Goal: Task Accomplishment & Management: Use online tool/utility

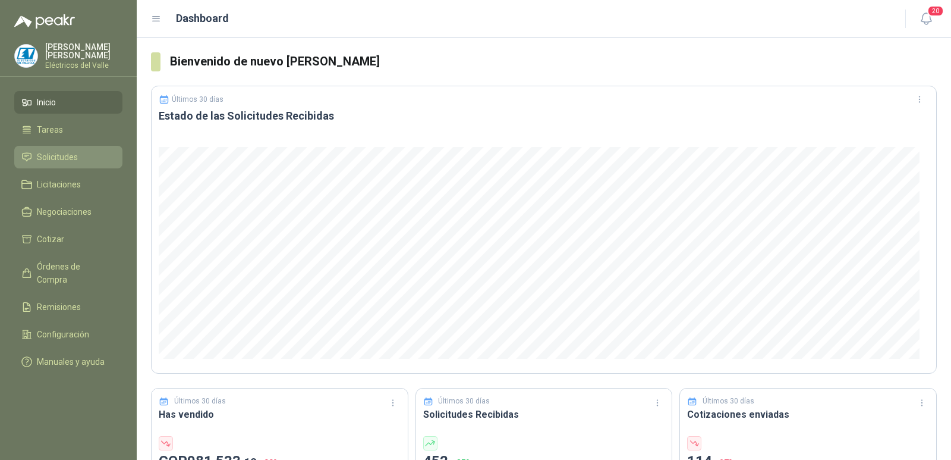
click at [59, 161] on span "Solicitudes" at bounding box center [57, 156] width 41 height 13
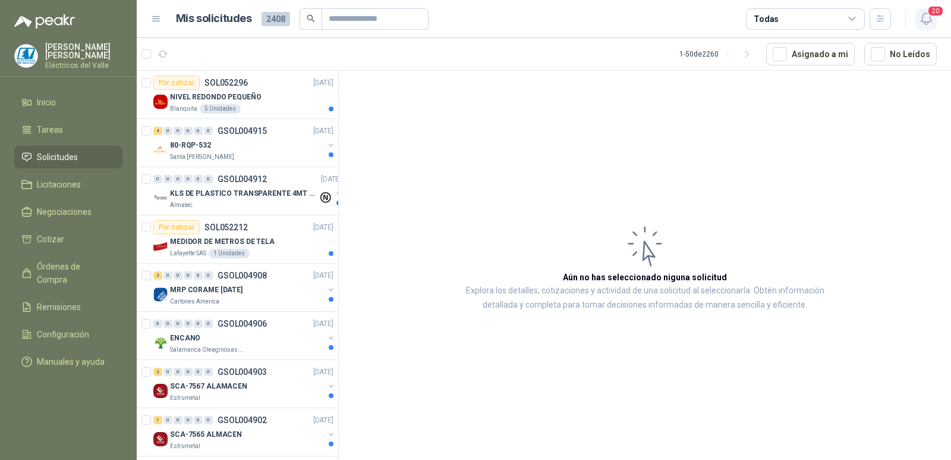
click at [928, 21] on icon "button" at bounding box center [926, 18] width 15 height 15
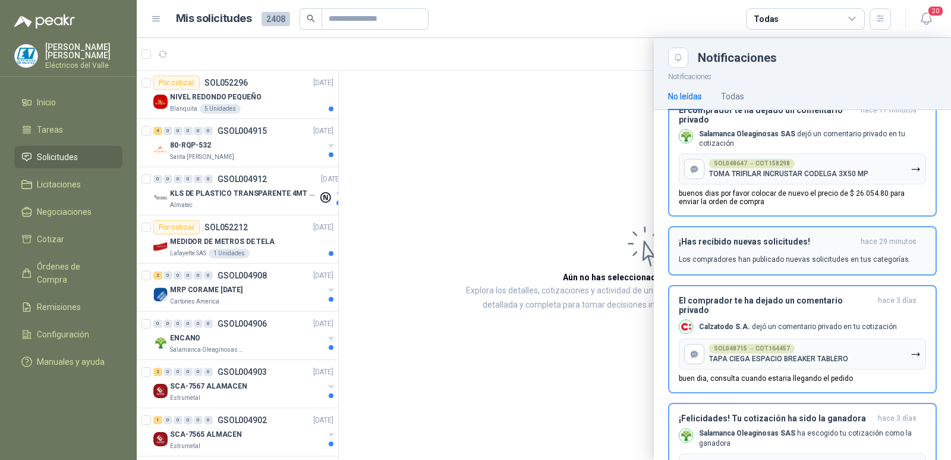
scroll to position [476, 0]
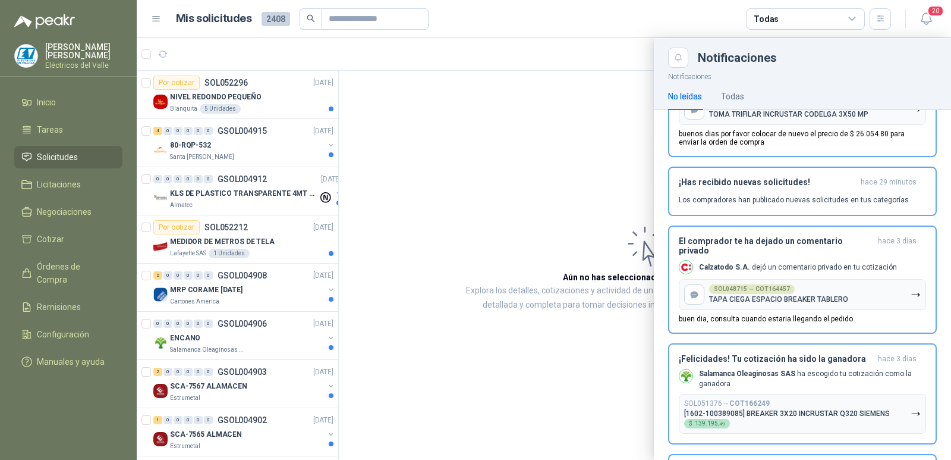
click at [425, 140] on div at bounding box center [544, 248] width 814 height 421
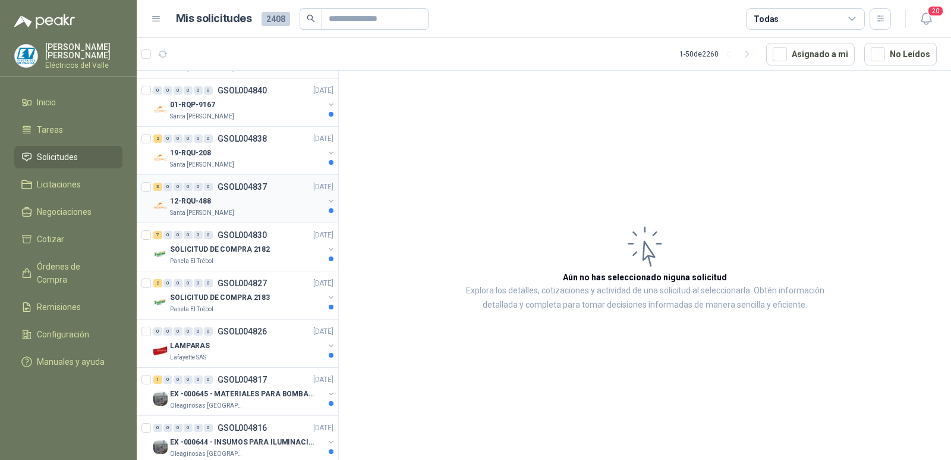
scroll to position [1665, 0]
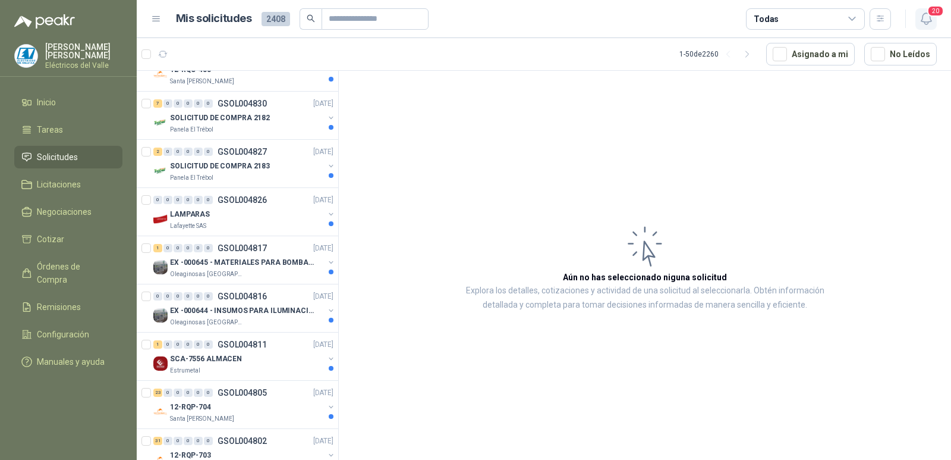
click at [921, 18] on icon "button" at bounding box center [926, 18] width 15 height 15
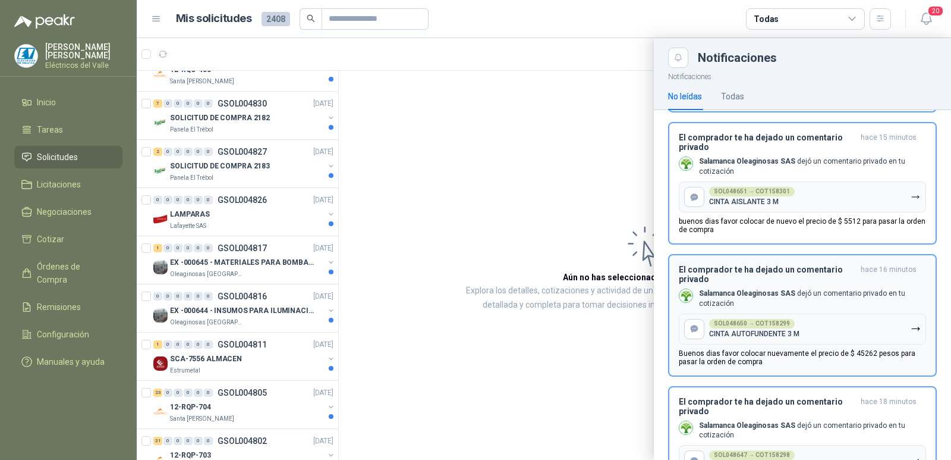
scroll to position [0, 0]
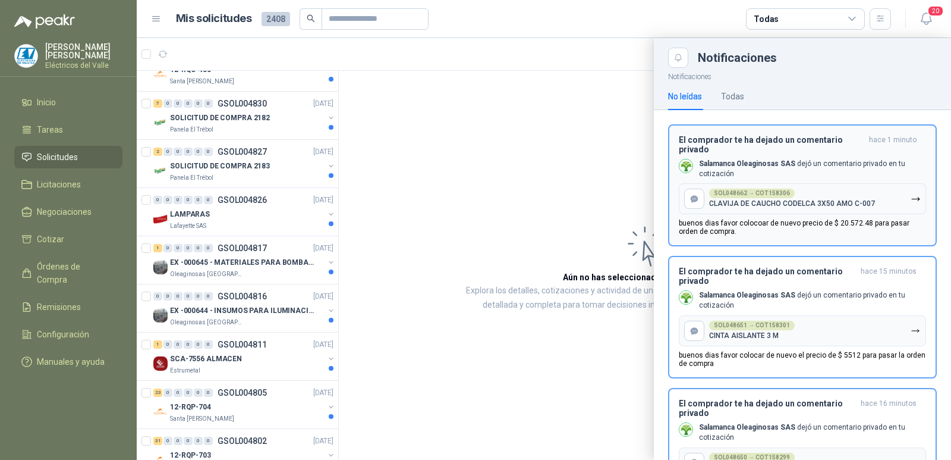
click at [764, 194] on div "SOL048662 → COT158306" at bounding box center [752, 193] width 86 height 10
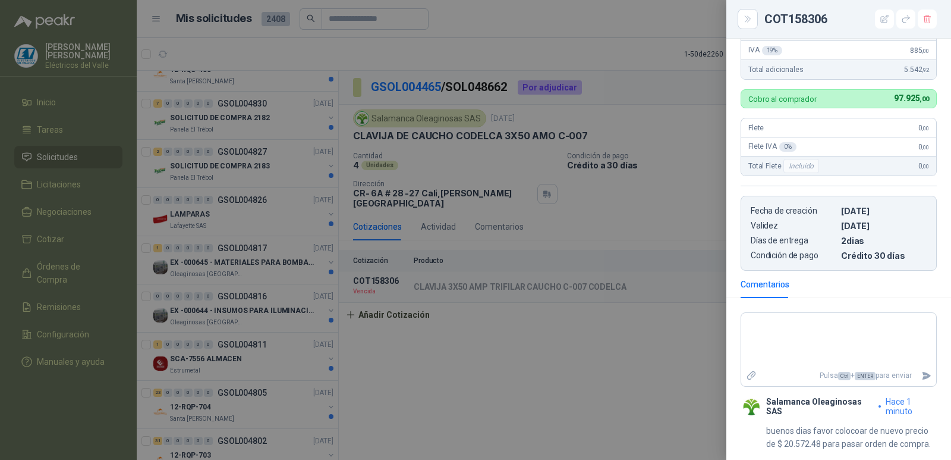
scroll to position [294, 0]
click at [575, 344] on div at bounding box center [475, 230] width 951 height 460
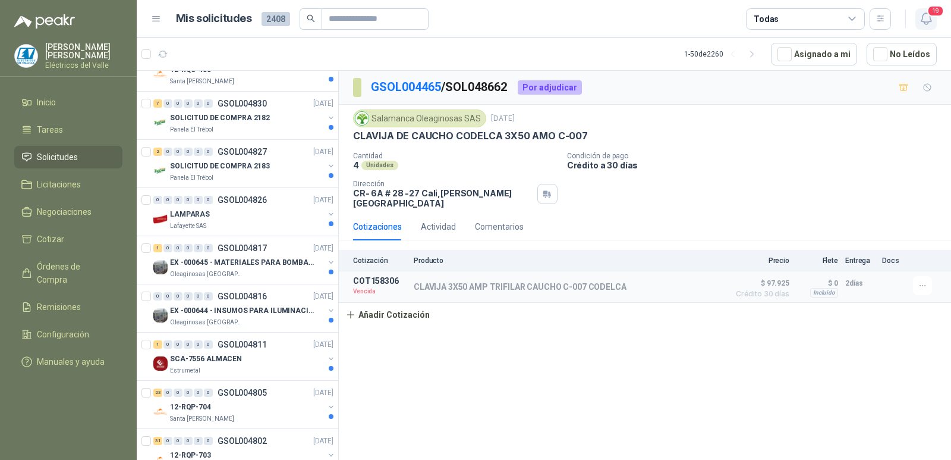
click at [926, 16] on icon "button" at bounding box center [926, 18] width 15 height 15
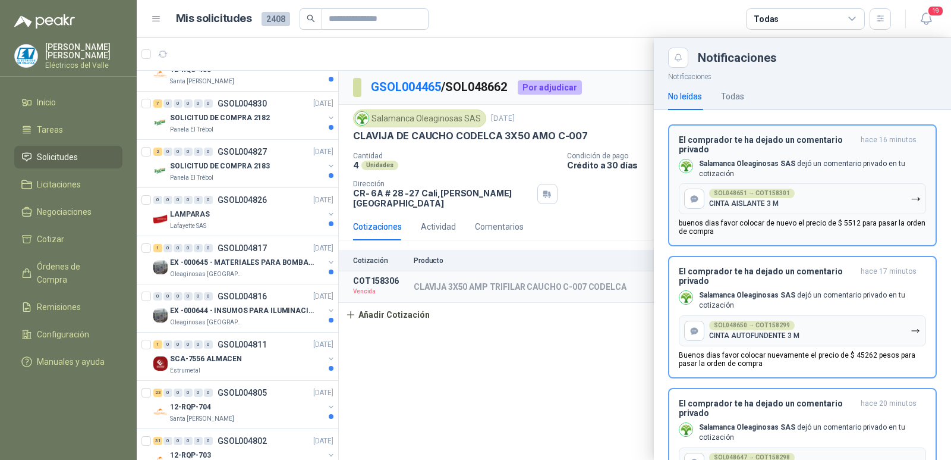
click at [764, 191] on div "SOL048651 → COT158301" at bounding box center [752, 193] width 86 height 10
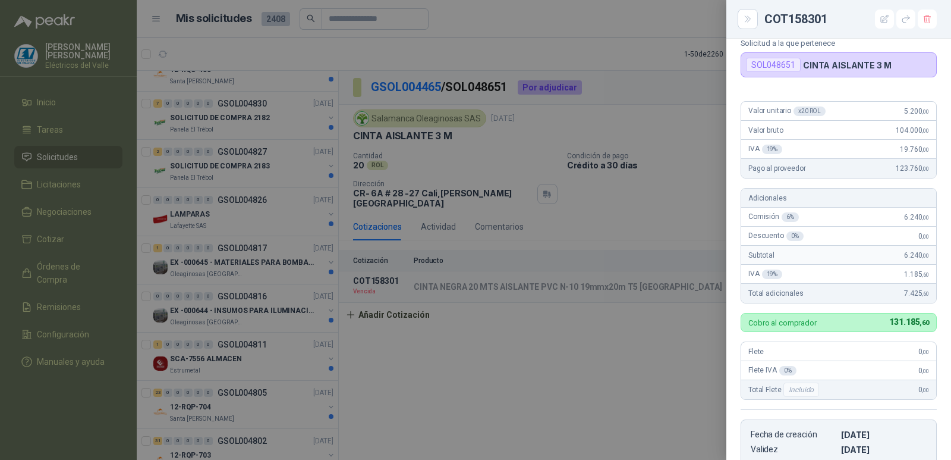
scroll to position [70, 0]
drag, startPoint x: 598, startPoint y: 411, endPoint x: 678, endPoint y: 241, distance: 188.0
click at [618, 402] on div at bounding box center [475, 230] width 951 height 460
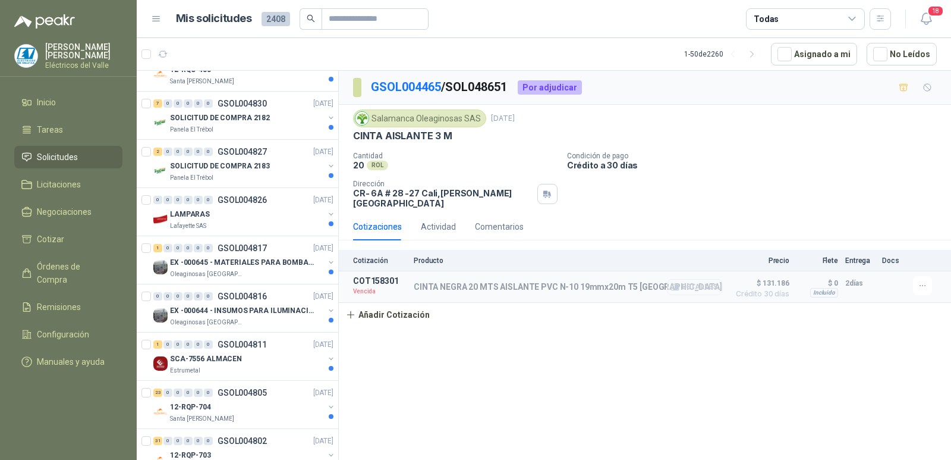
click at [677, 282] on icon "button" at bounding box center [675, 286] width 9 height 9
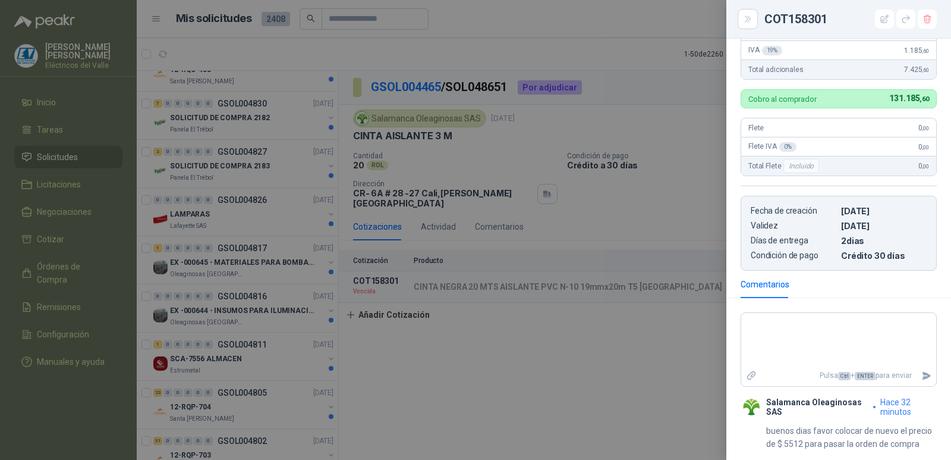
scroll to position [308, 0]
click at [596, 360] on div at bounding box center [475, 230] width 951 height 460
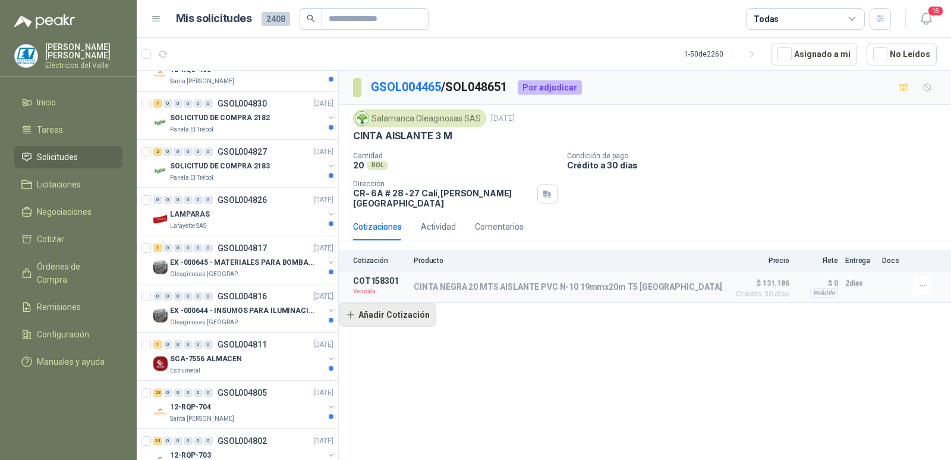
click at [373, 304] on button "Añadir Cotización" at bounding box center [387, 315] width 97 height 24
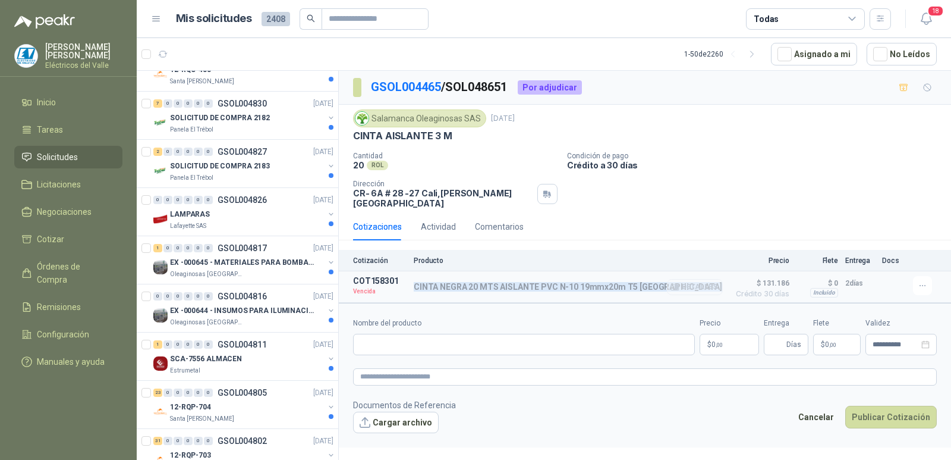
copy div "CINTA NEGRA 20 MTS AISLANTE PVC N-10 19mmx20m T5 [GEOGRAPHIC_DATA]"
drag, startPoint x: 413, startPoint y: 275, endPoint x: 678, endPoint y: 281, distance: 265.2
click at [678, 281] on article "COT158301 Vencida CINTA NEGRA 20 MTS AISLANTE PVC N-10 19mmx20m T5 PLYMOUTH Det…" at bounding box center [645, 287] width 612 height 32
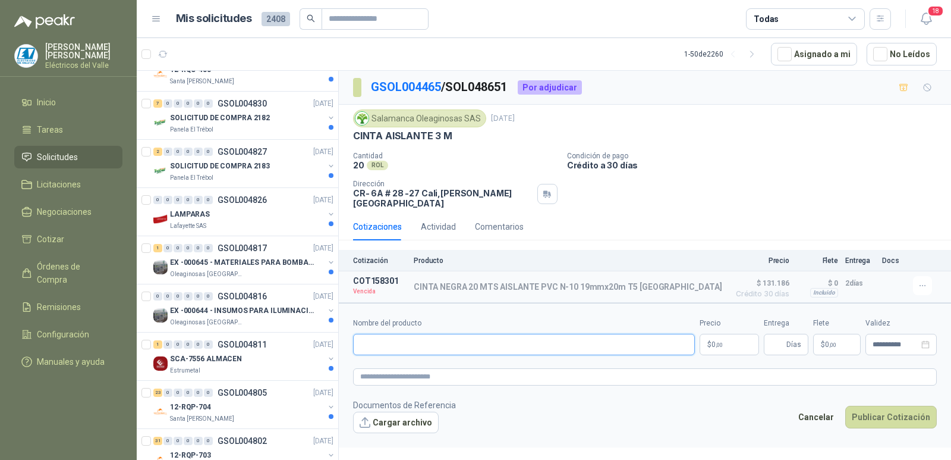
click at [411, 334] on input "Nombre del producto" at bounding box center [524, 344] width 342 height 21
paste input "**********"
type input "**********"
click at [736, 337] on body "[PERSON_NAME] Eléctricos [PERSON_NAME] Inicio Tareas Solicitudes Licitaciones N…" at bounding box center [475, 230] width 951 height 460
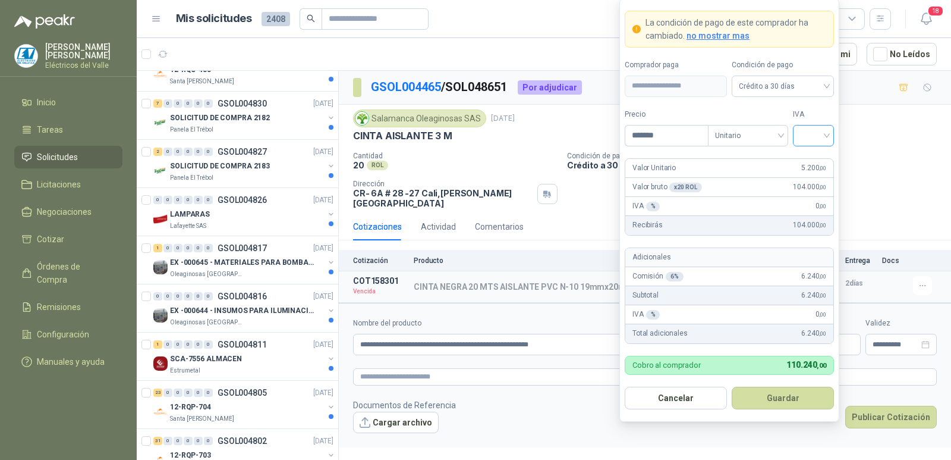
type input "*******"
click at [814, 132] on input "search" at bounding box center [813, 134] width 27 height 18
click at [808, 155] on div "19%" at bounding box center [814, 159] width 22 height 13
click at [773, 398] on button "Guardar" at bounding box center [783, 397] width 102 height 23
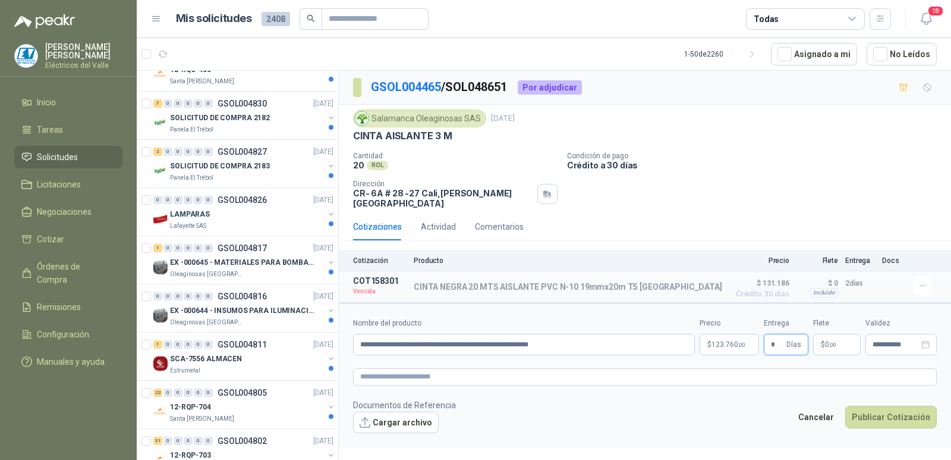
type input "*"
click at [695, 398] on footer "Documentos de Referencia Cargar archivo Cancelar Publicar Cotización" at bounding box center [645, 415] width 584 height 34
click at [704, 281] on button "Detalles" at bounding box center [695, 287] width 56 height 16
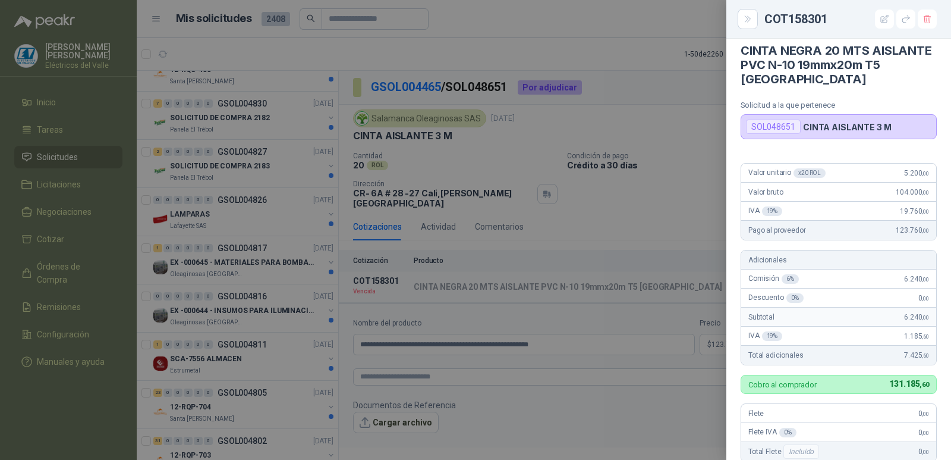
scroll to position [0, 0]
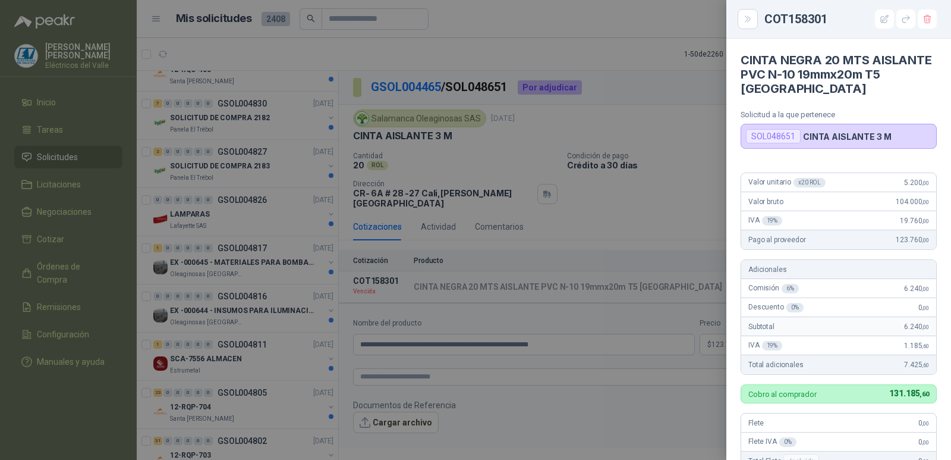
click at [651, 406] on div at bounding box center [475, 230] width 951 height 460
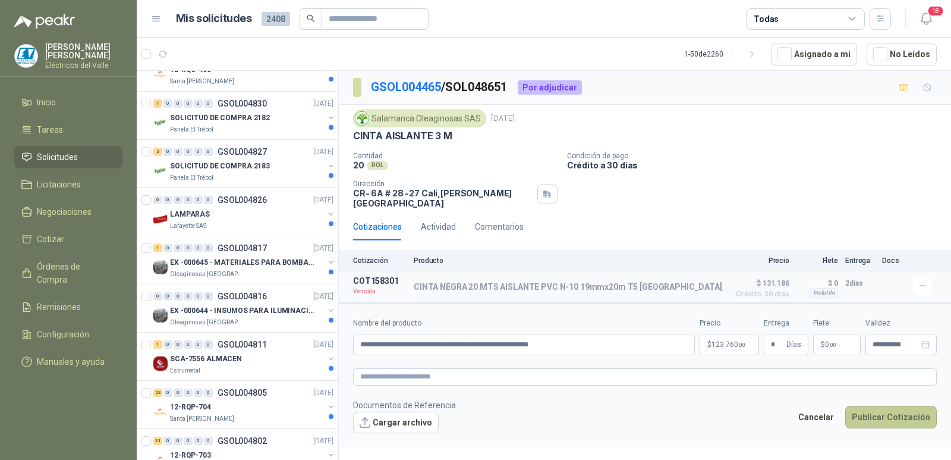
click at [879, 406] on button "Publicar Cotización" at bounding box center [891, 416] width 92 height 23
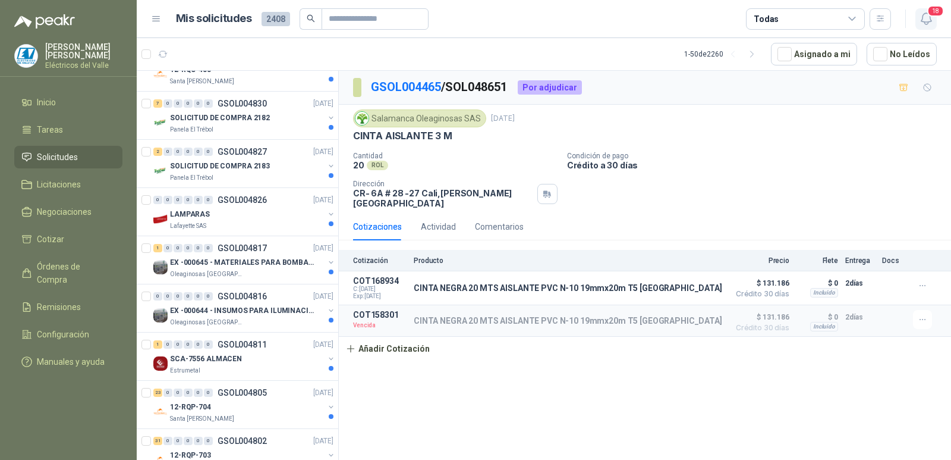
click at [926, 17] on icon "button" at bounding box center [926, 18] width 15 height 15
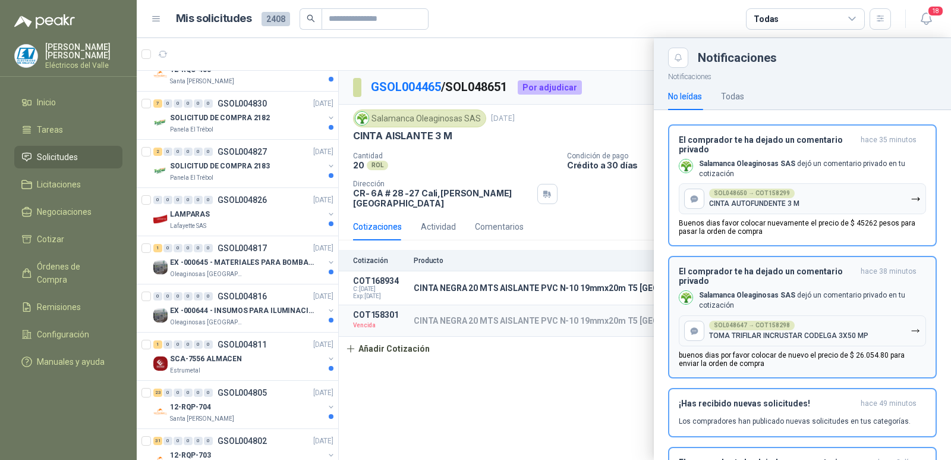
click at [764, 193] on div "SOL048650 → COT158299" at bounding box center [752, 193] width 86 height 10
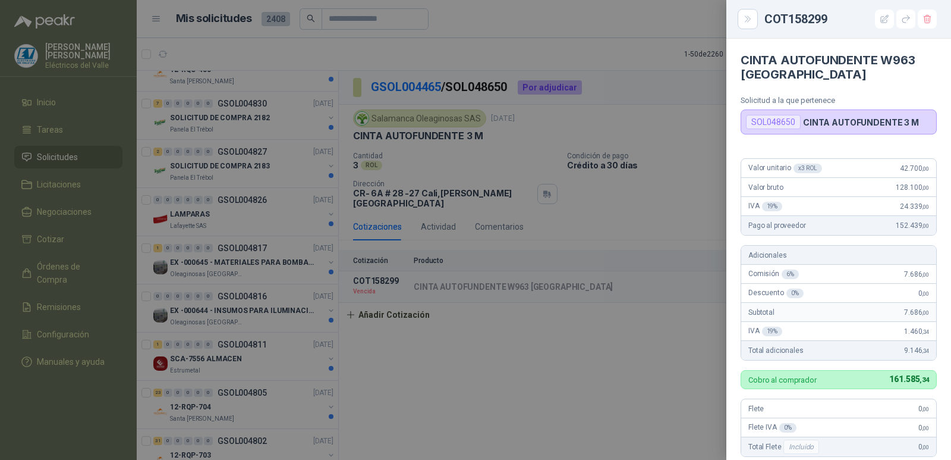
click at [659, 179] on div at bounding box center [475, 230] width 951 height 460
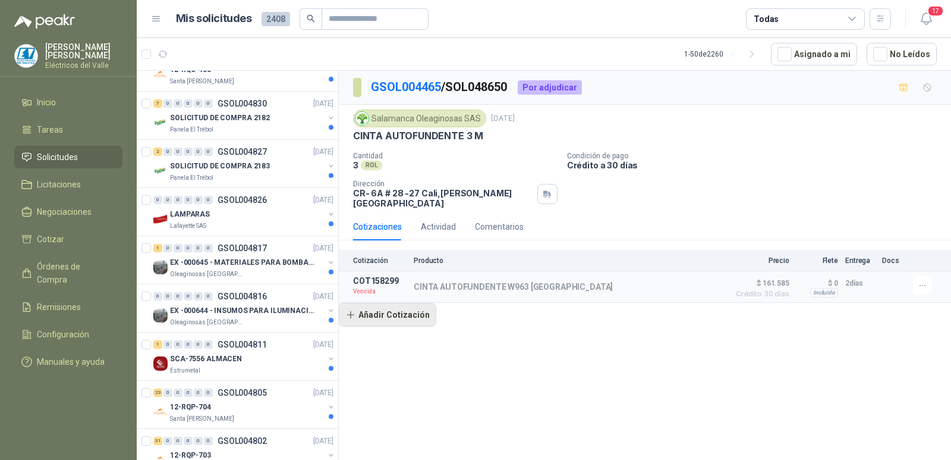
click at [408, 306] on button "Añadir Cotización" at bounding box center [387, 315] width 97 height 24
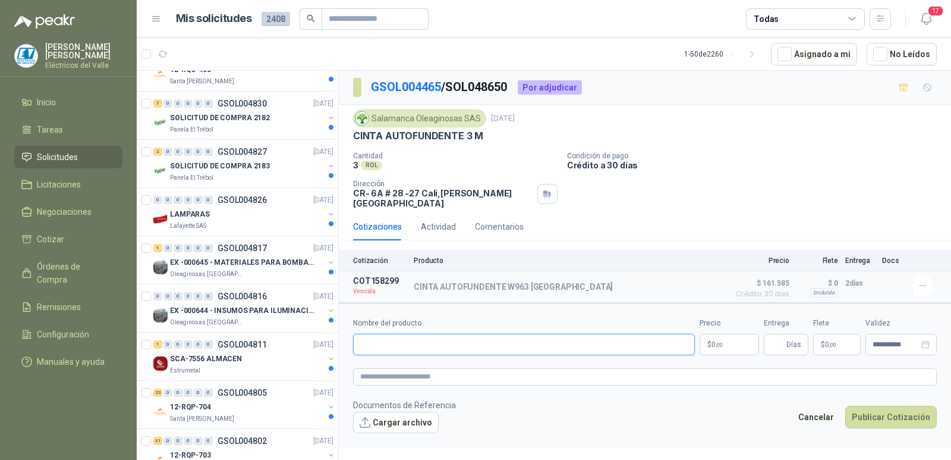
click at [437, 338] on input "Nombre del producto" at bounding box center [524, 344] width 342 height 21
paste input "**********"
type input "**********"
click at [739, 336] on body "[PERSON_NAME] Eléctricos [PERSON_NAME] Inicio Tareas Solicitudes Licitaciones N…" at bounding box center [475, 230] width 951 height 460
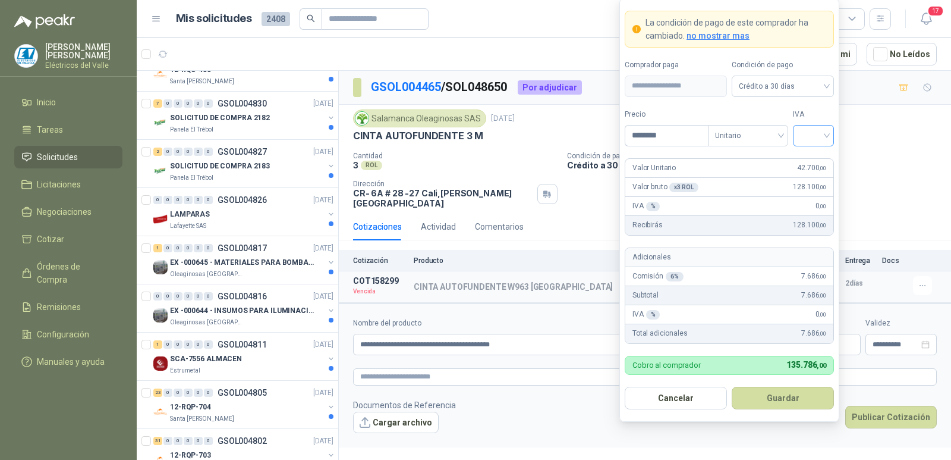
type input "********"
click at [810, 136] on input "search" at bounding box center [813, 134] width 27 height 18
click at [808, 166] on div "19%" at bounding box center [814, 159] width 22 height 13
click at [772, 394] on button "Guardar" at bounding box center [783, 397] width 102 height 23
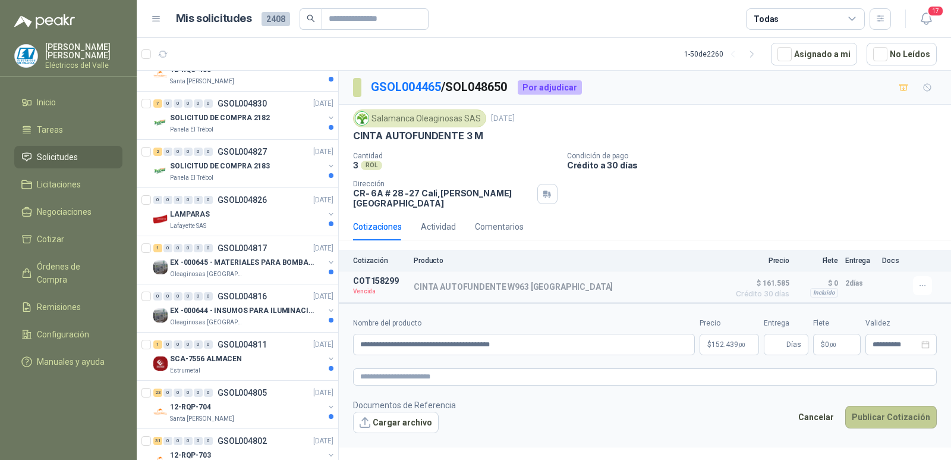
click at [886, 405] on button "Publicar Cotización" at bounding box center [891, 416] width 92 height 23
type input "*"
click at [886, 408] on button "Publicar Cotización" at bounding box center [891, 416] width 92 height 23
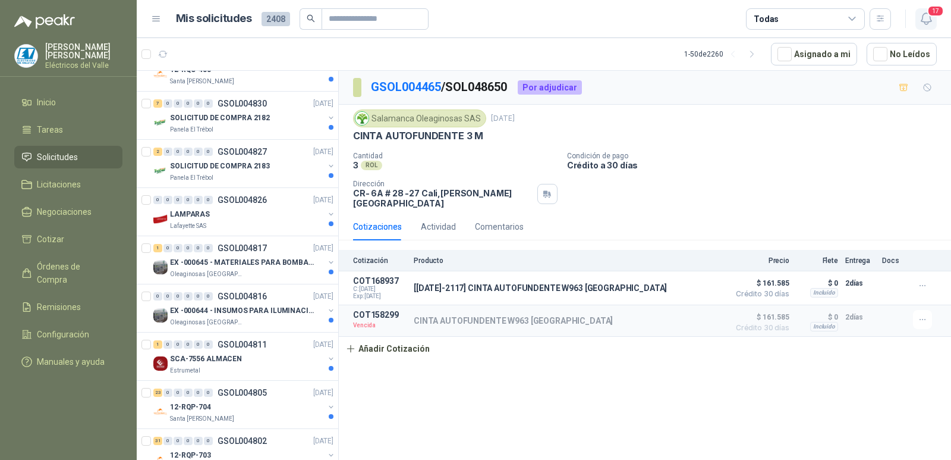
click at [926, 20] on icon "button" at bounding box center [926, 18] width 15 height 15
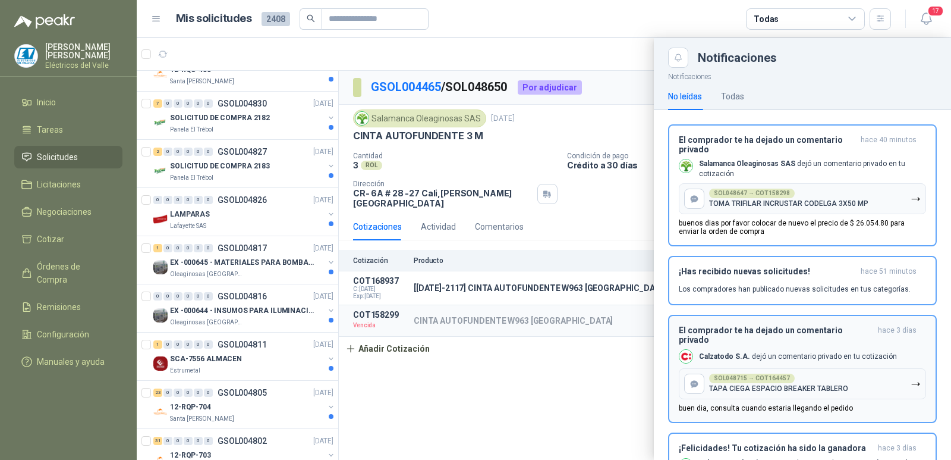
click at [773, 190] on div "SOL048647 → COT158298" at bounding box center [752, 193] width 86 height 10
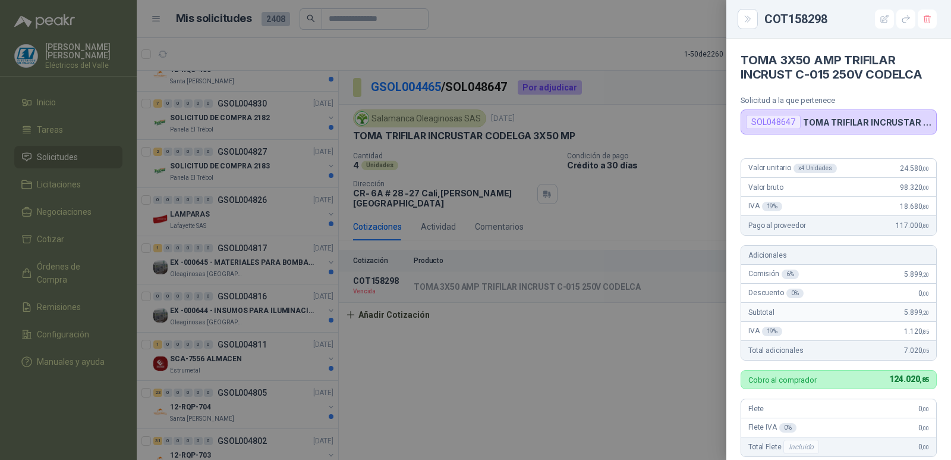
click at [542, 194] on div at bounding box center [475, 230] width 951 height 460
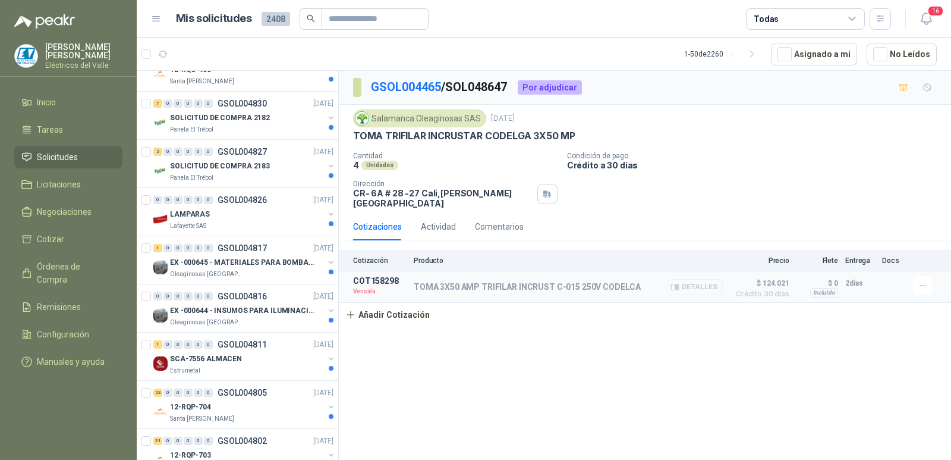
click at [679, 284] on icon "button" at bounding box center [675, 287] width 8 height 6
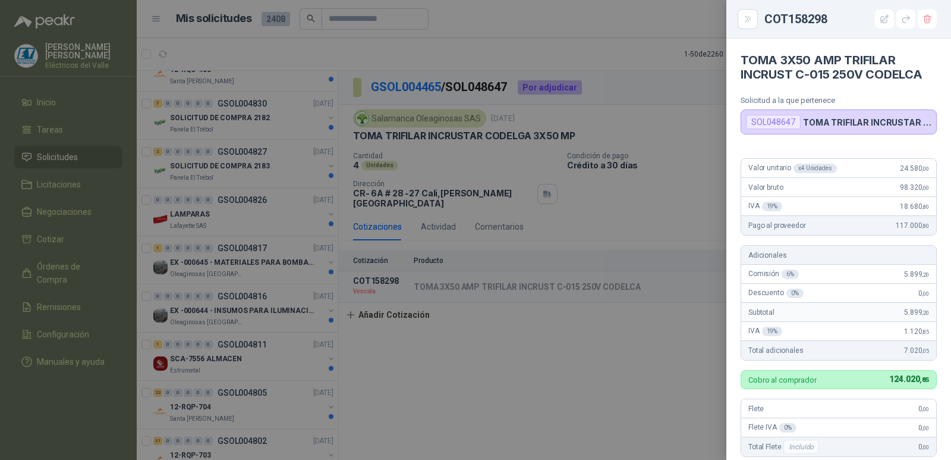
click at [619, 371] on div at bounding box center [475, 230] width 951 height 460
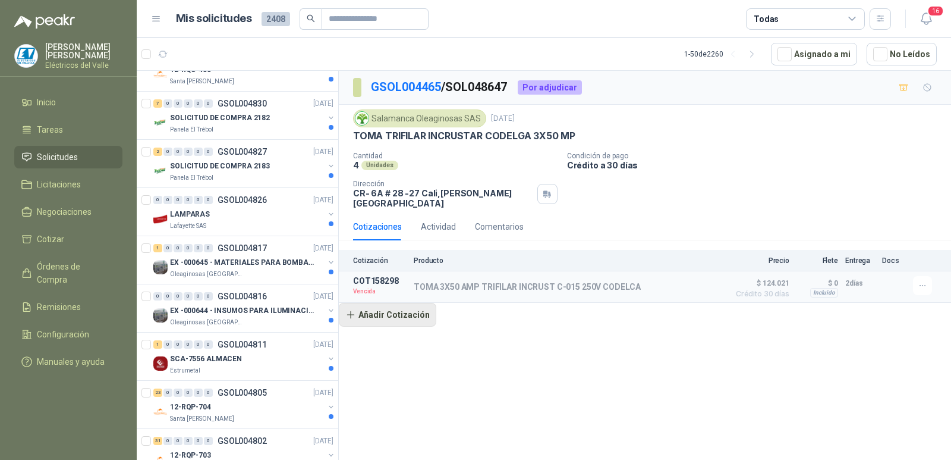
click at [388, 306] on button "Añadir Cotización" at bounding box center [387, 315] width 97 height 24
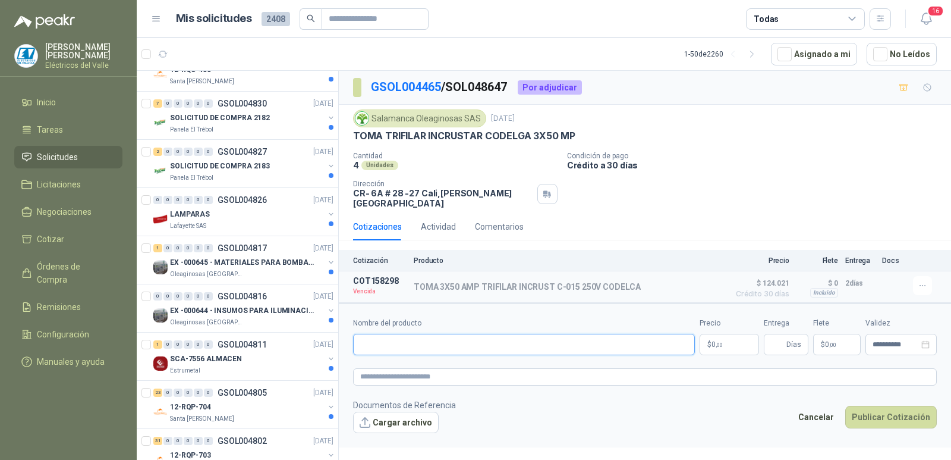
click at [441, 336] on input "Nombre del producto" at bounding box center [524, 344] width 342 height 21
paste input "**********"
type input "**********"
click at [741, 334] on p "$ 0 ,00" at bounding box center [729, 344] width 59 height 21
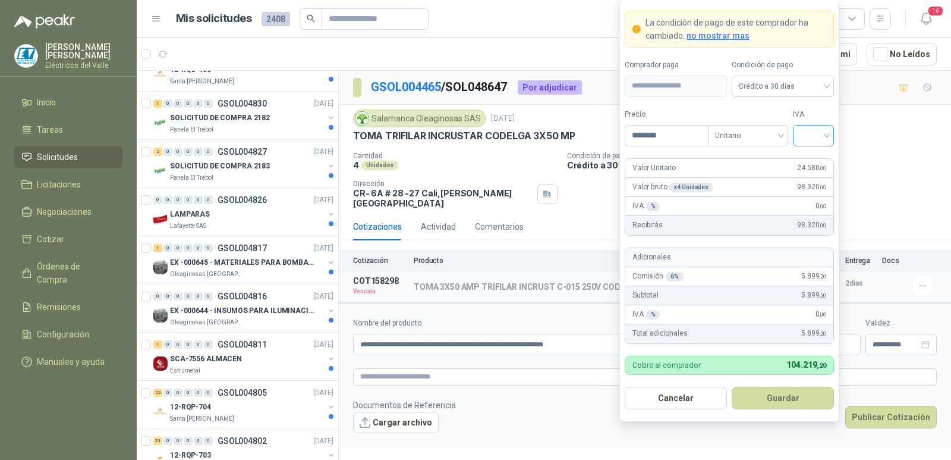
type input "********"
click at [810, 135] on input "search" at bounding box center [813, 134] width 27 height 18
click at [813, 153] on div "19%" at bounding box center [814, 159] width 22 height 13
click at [797, 400] on button "Guardar" at bounding box center [783, 397] width 102 height 23
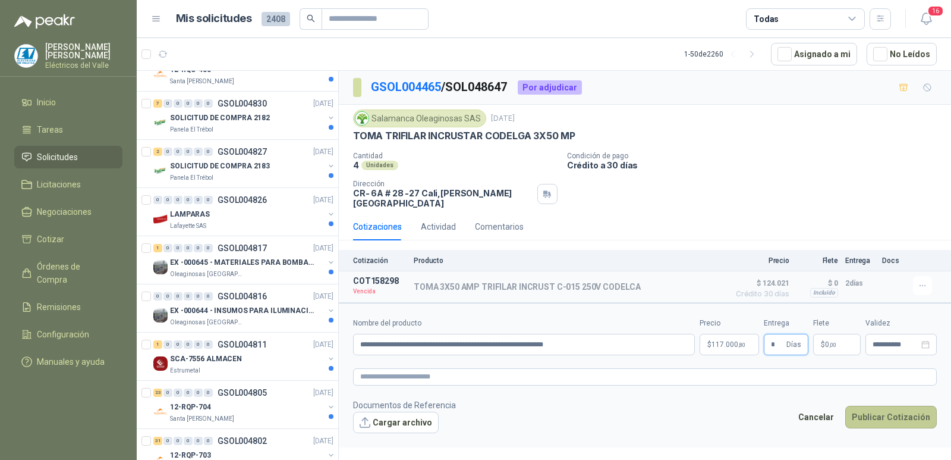
type input "*"
click at [891, 405] on button "Publicar Cotización" at bounding box center [891, 416] width 92 height 23
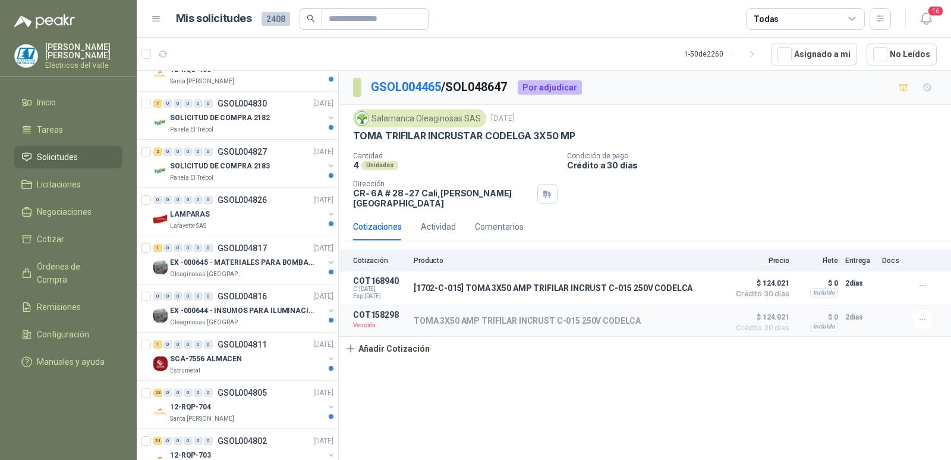
click at [586, 364] on div "GSOL004465 / SOL048647 Por adjudicar Salamanca Oleaginosas SAS [DATE] TOMA TRIF…" at bounding box center [645, 267] width 612 height 393
click at [784, 185] on div "Cantidad 4 Unidades Condición de pago Crédito a 30 días Dirección CR- 6A # 28 -…" at bounding box center [645, 180] width 584 height 56
click at [926, 19] on icon "button" at bounding box center [926, 18] width 15 height 15
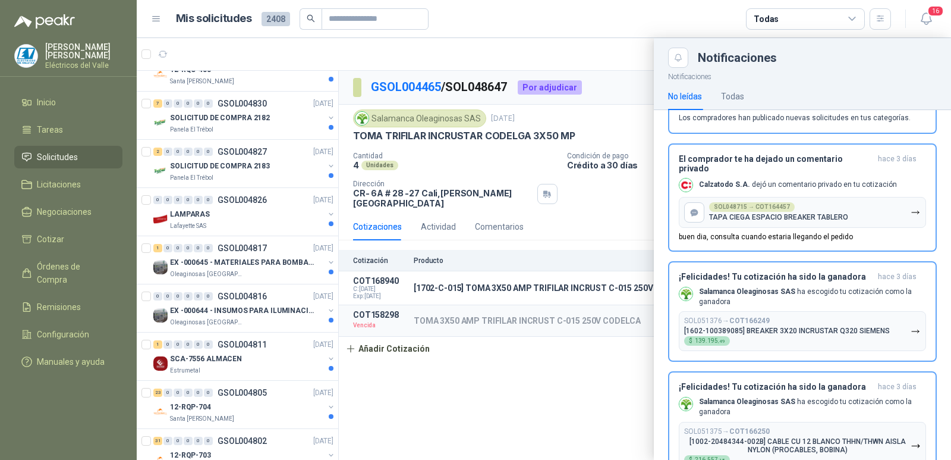
scroll to position [59, 0]
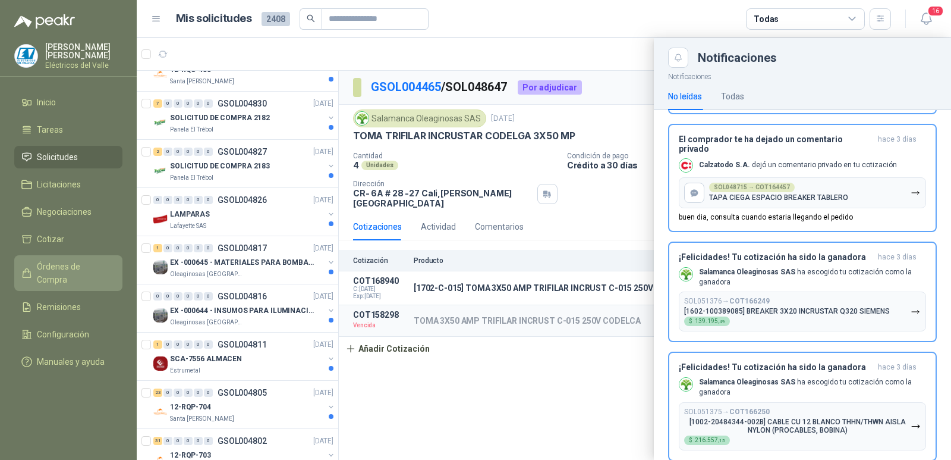
click at [67, 268] on span "Órdenes de Compra" at bounding box center [74, 273] width 74 height 26
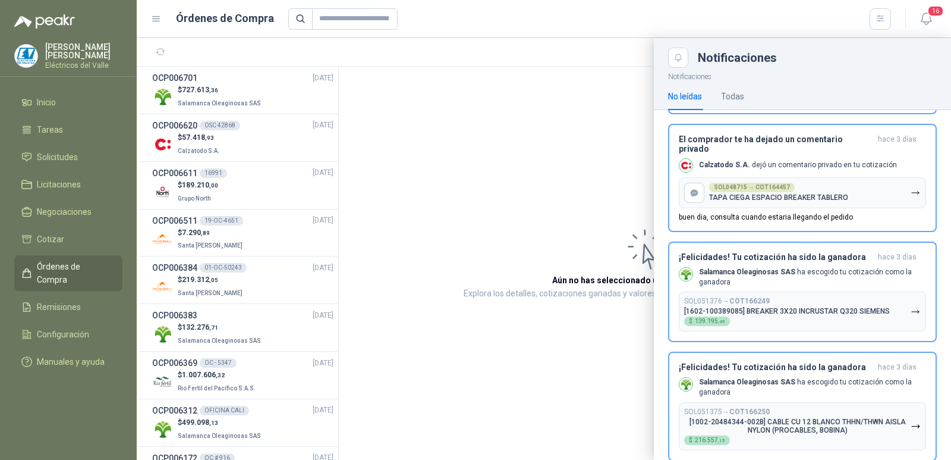
click at [224, 90] on div at bounding box center [544, 248] width 814 height 421
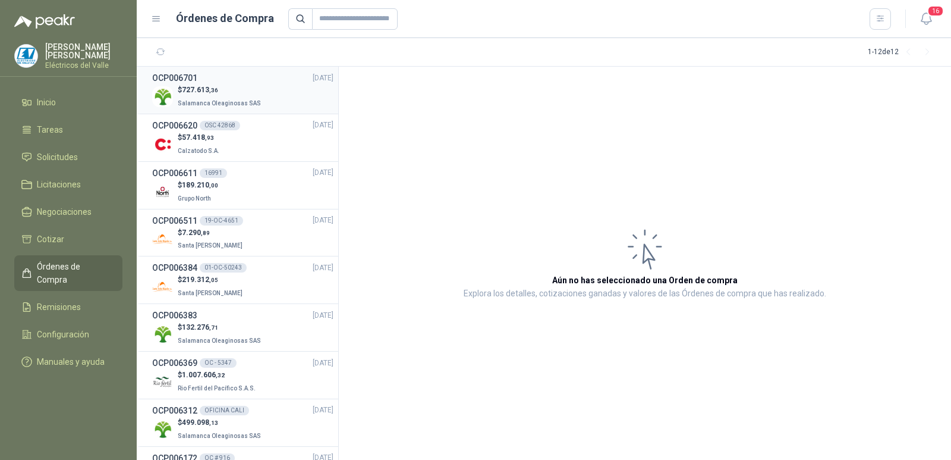
click at [199, 84] on div "OCP006701 [DATE]" at bounding box center [242, 77] width 181 height 13
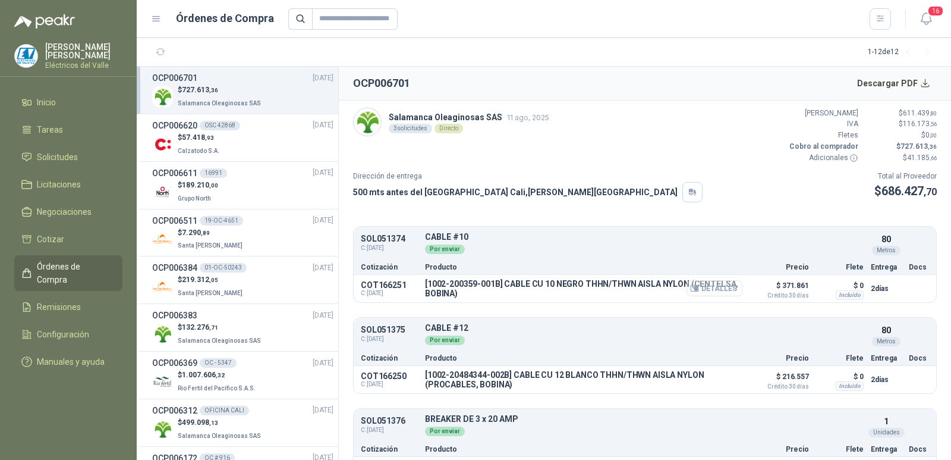
click at [711, 286] on button "Detalles" at bounding box center [715, 288] width 56 height 16
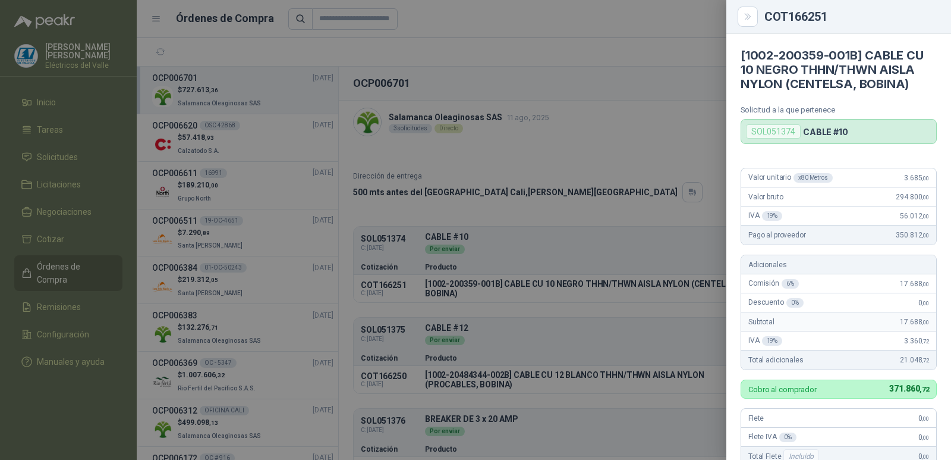
click at [509, 150] on div at bounding box center [475, 230] width 951 height 460
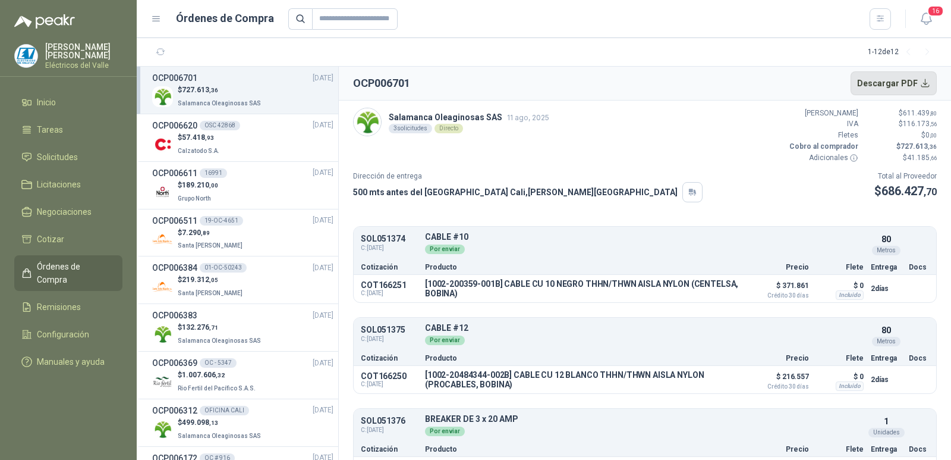
click at [923, 83] on button "Descargar PDF" at bounding box center [894, 83] width 87 height 24
